Goal: Transaction & Acquisition: Subscribe to service/newsletter

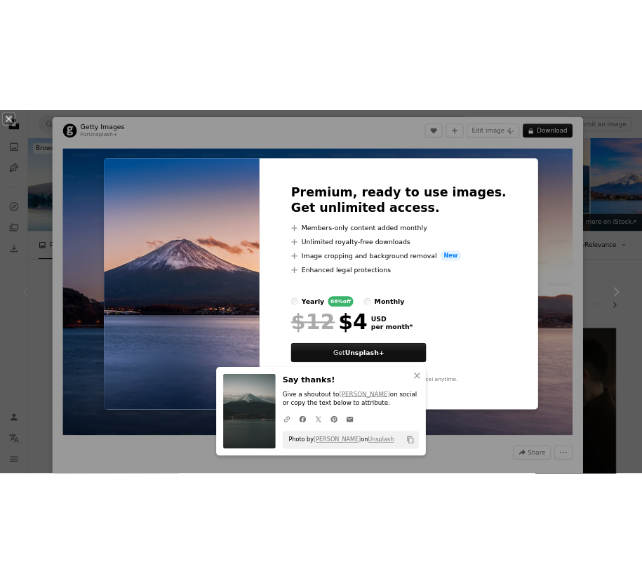
scroll to position [136, 0]
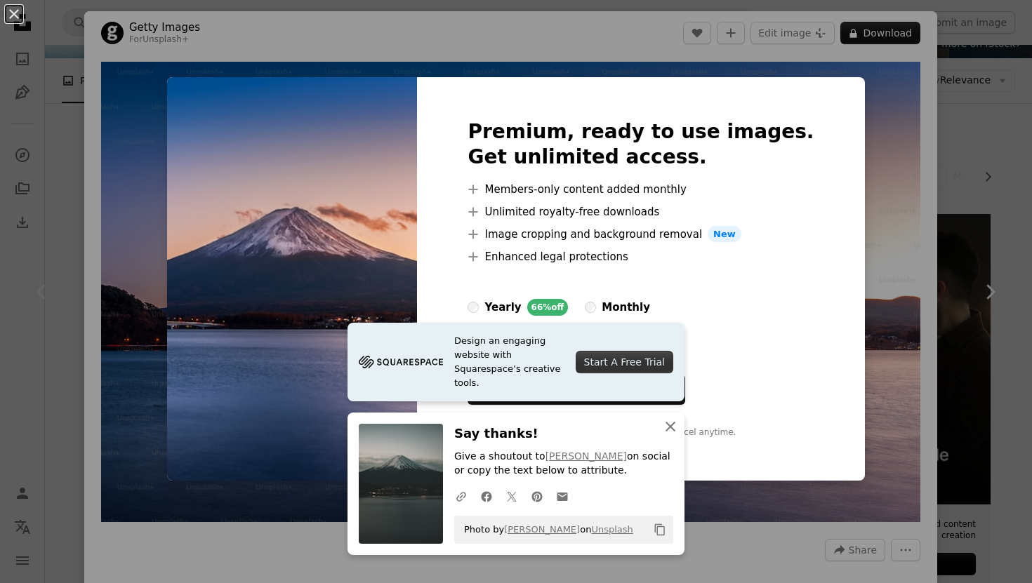
click at [670, 426] on icon "button" at bounding box center [671, 427] width 10 height 10
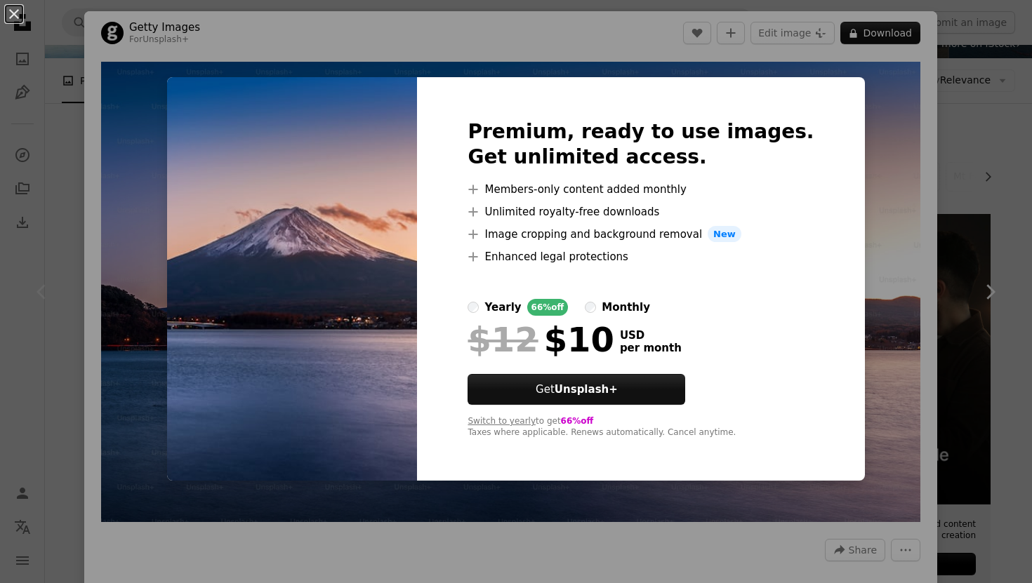
click at [399, 343] on img at bounding box center [292, 279] width 250 height 404
click at [891, 86] on div "An X shape Premium, ready to use images. Get unlimited access. A plus sign Memb…" at bounding box center [516, 291] width 1032 height 583
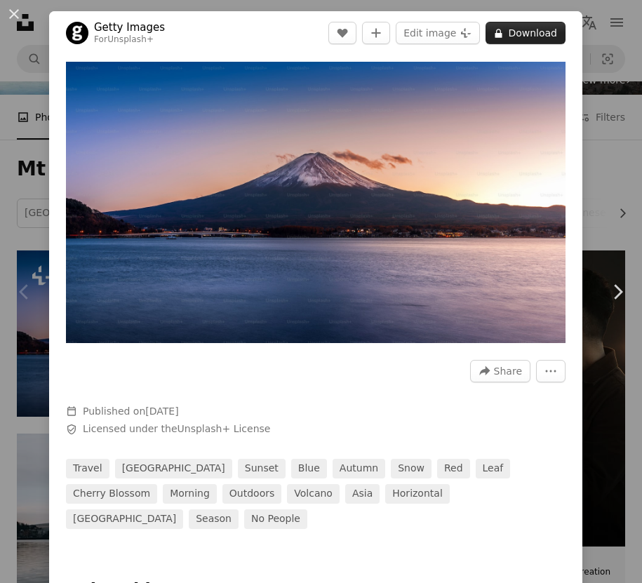
click at [540, 36] on button "A lock Download" at bounding box center [526, 33] width 80 height 22
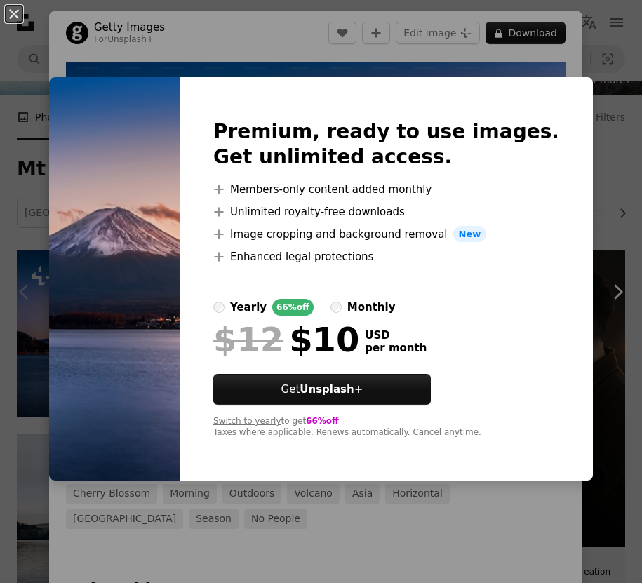
click at [314, 311] on div "66% off" at bounding box center [292, 307] width 41 height 17
click at [396, 300] on label "monthly" at bounding box center [363, 307] width 65 height 17
click at [267, 314] on div "yearly" at bounding box center [248, 307] width 37 height 17
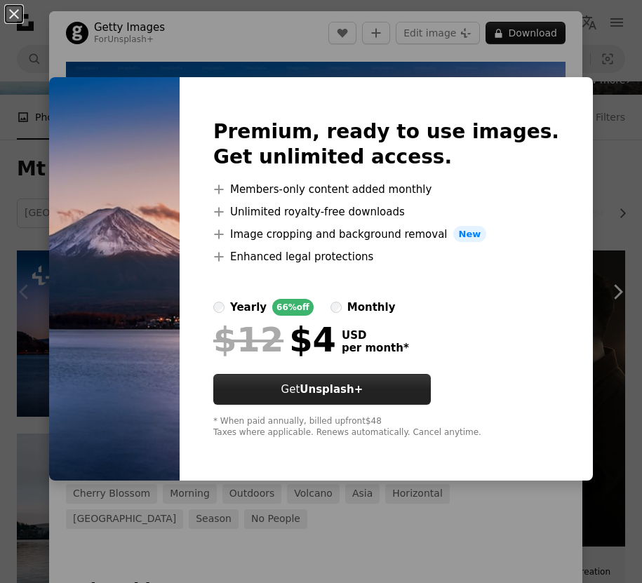
click at [363, 392] on strong "Unsplash+" at bounding box center [331, 389] width 63 height 13
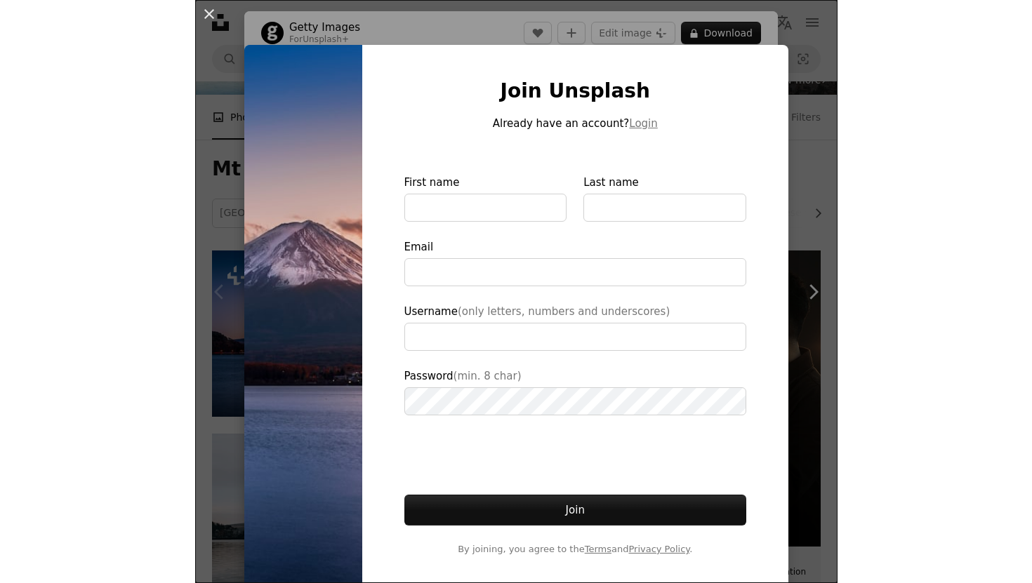
scroll to position [7, 0]
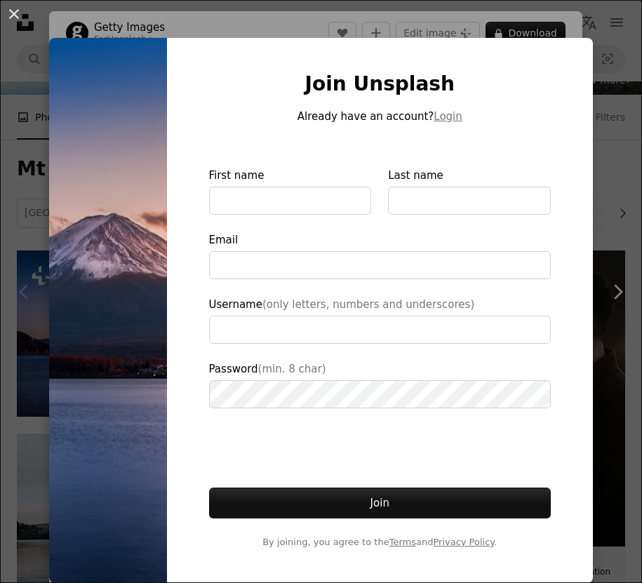
click at [167, 366] on div "Join Unsplash Already have an account? Login First name Last name Email Usernam…" at bounding box center [380, 311] width 427 height 546
type input "**********"
click at [593, 34] on div "An X shape Join Unsplash Already have an account? Login First name Last name Em…" at bounding box center [321, 291] width 642 height 583
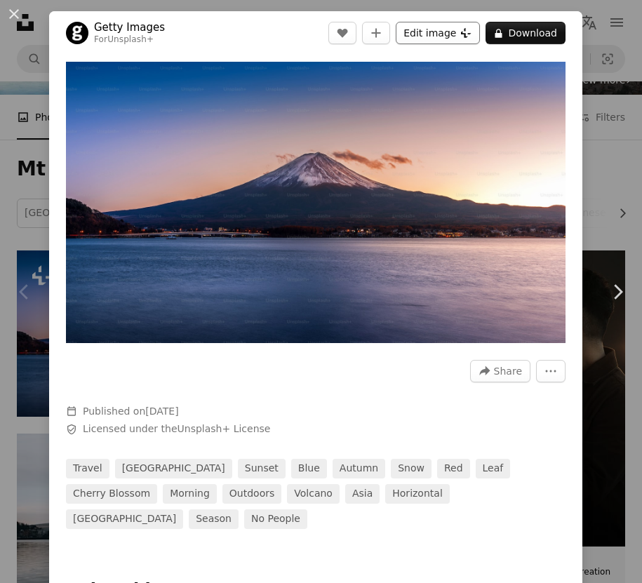
click at [472, 32] on icon "Plus sign for Unsplash+" at bounding box center [466, 32] width 11 height 11
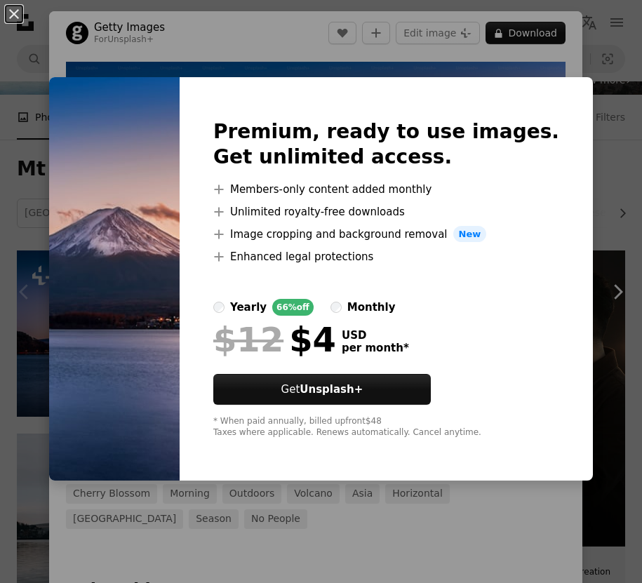
click at [247, 291] on div "Premium, ready to use images. Get unlimited access. A plus sign Members-only co…" at bounding box center [387, 279] width 414 height 404
click at [172, 311] on img at bounding box center [114, 279] width 131 height 404
click at [556, 68] on div "An X shape Premium, ready to use images. Get unlimited access. A plus sign Memb…" at bounding box center [321, 291] width 642 height 583
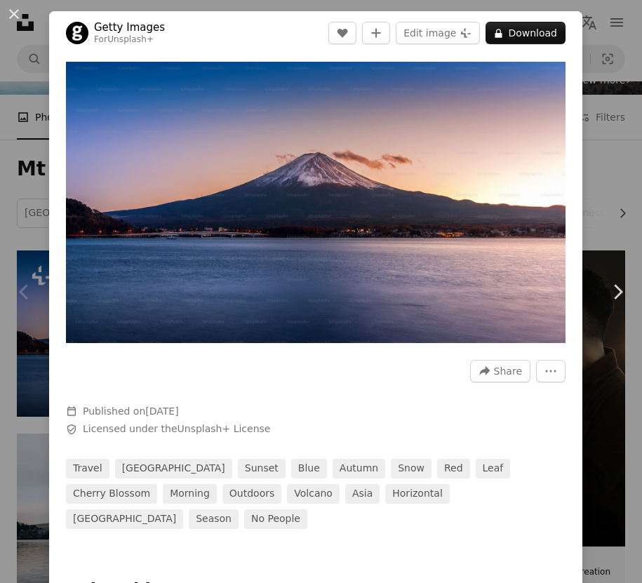
click at [635, 145] on div "An X shape Chevron left Chevron right Getty Images For Unsplash+ A heart A plus…" at bounding box center [321, 291] width 642 height 583
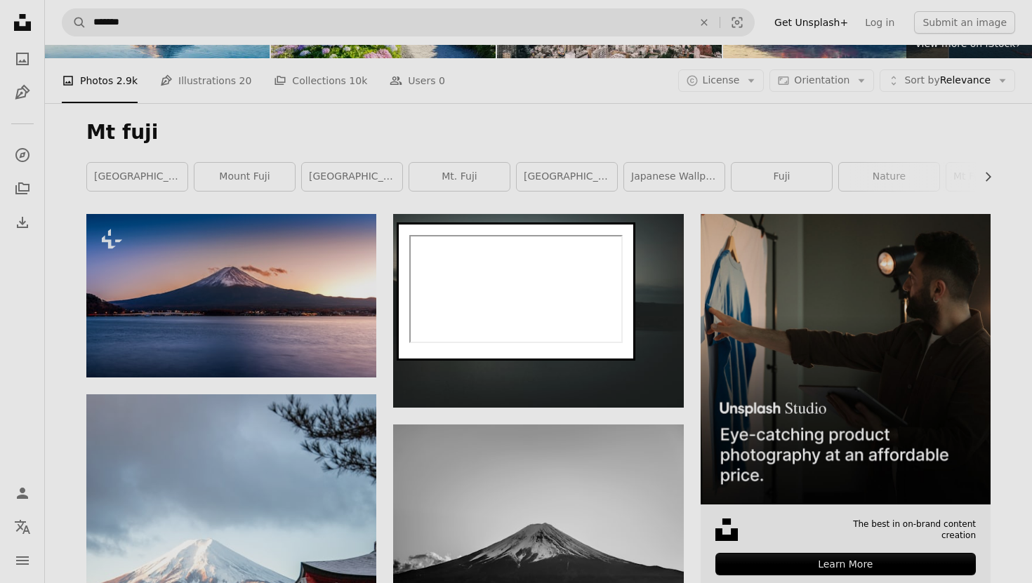
click at [397, 300] on dialog at bounding box center [516, 292] width 239 height 138
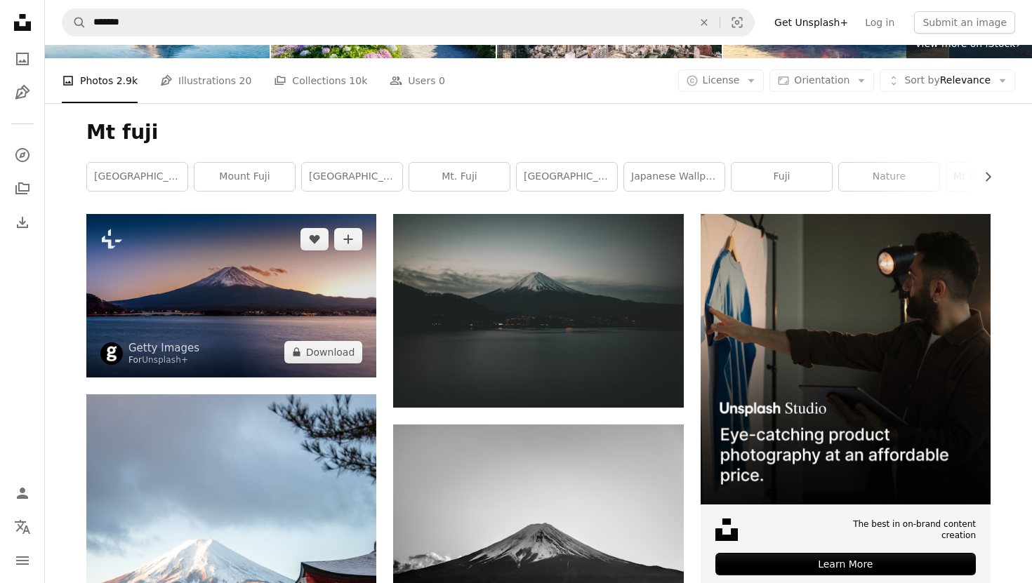
click at [326, 266] on img at bounding box center [231, 295] width 290 height 163
